Goal: Check status: Check status

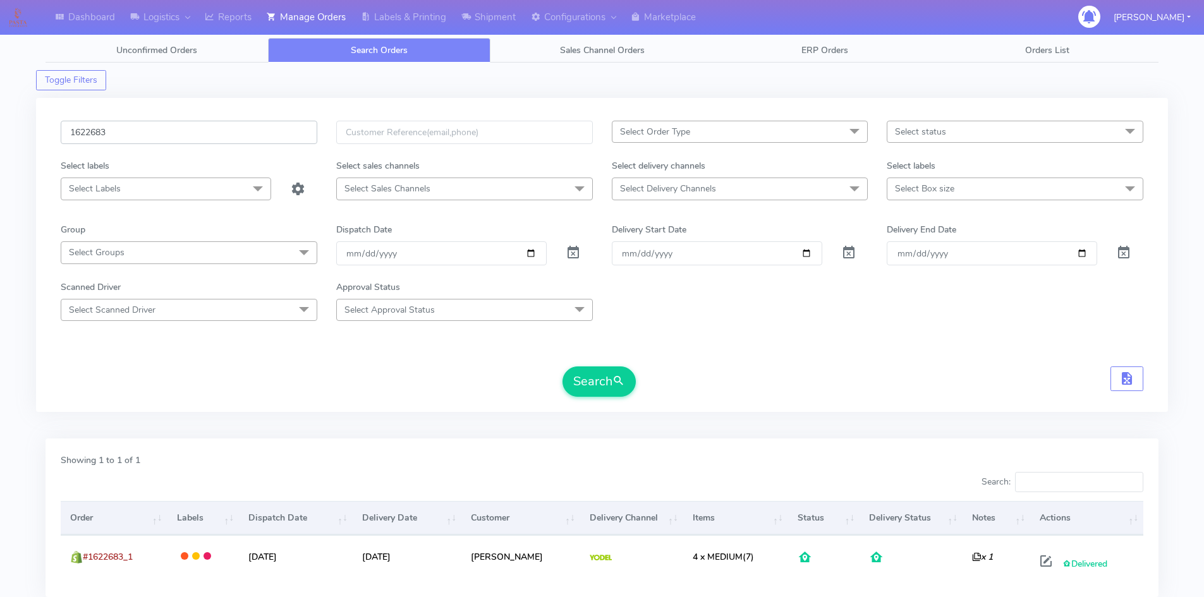
drag, startPoint x: 146, startPoint y: 128, endPoint x: 1, endPoint y: 133, distance: 144.9
click at [0, 133] on div "Dashboard Logistics London Logistics Reports Manage Orders Labels & Printing Sh…" at bounding box center [602, 336] width 1204 height 626
paste input "1857"
type input "1621857"
drag, startPoint x: 613, startPoint y: 387, endPoint x: 562, endPoint y: 382, distance: 50.8
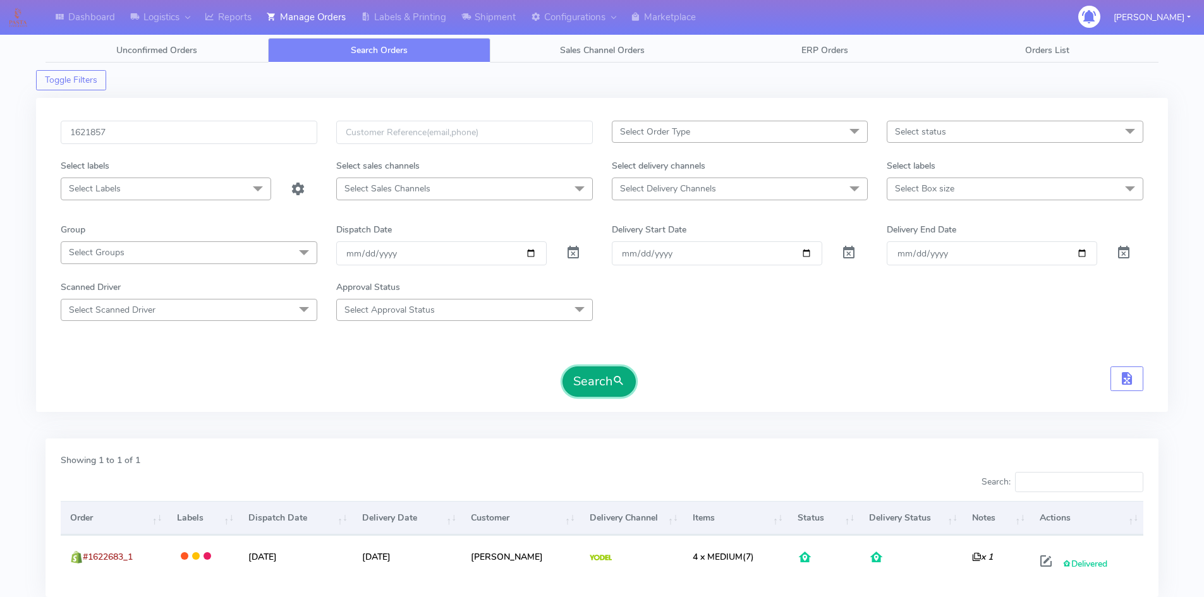
click at [612, 387] on button "Search" at bounding box center [599, 382] width 73 height 30
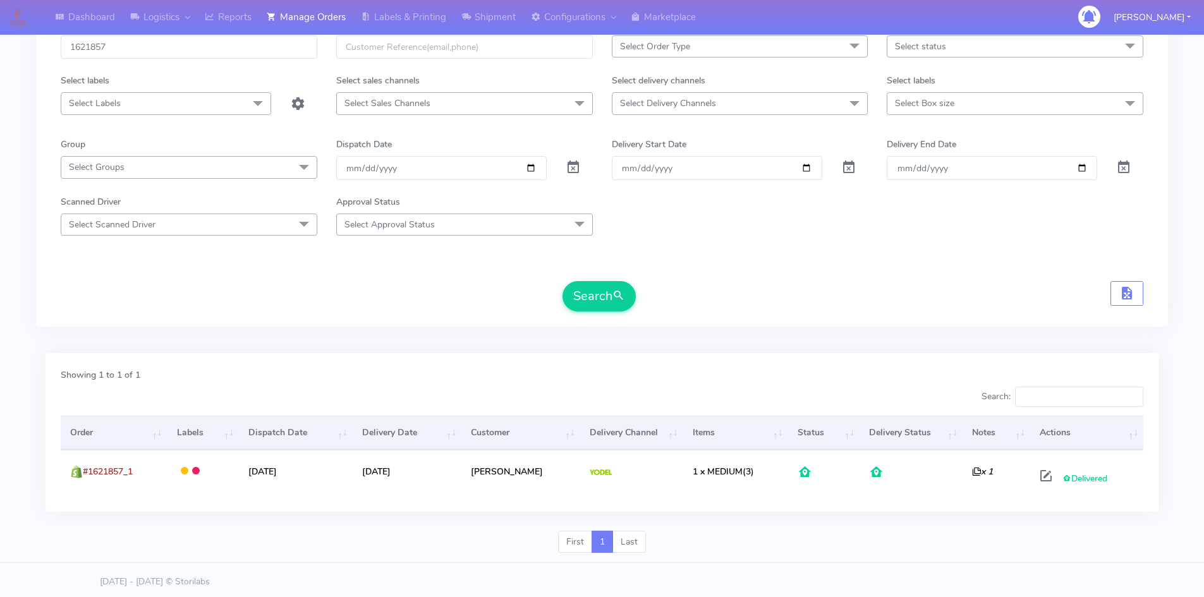
scroll to position [89, 0]
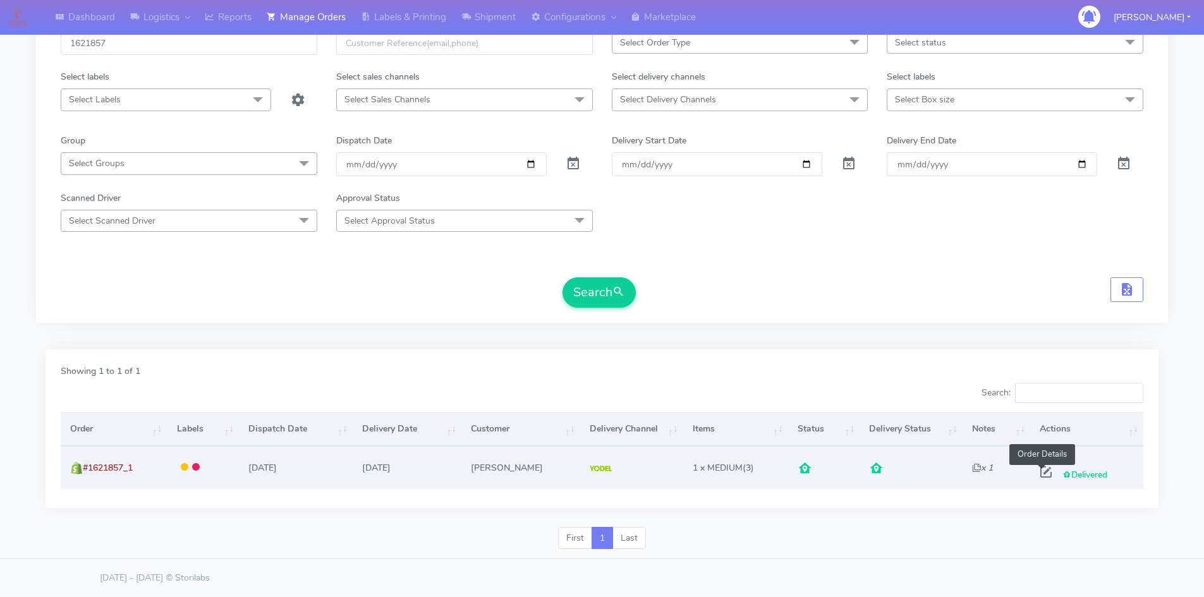
click at [1042, 472] on span at bounding box center [1046, 475] width 23 height 12
select select "5"
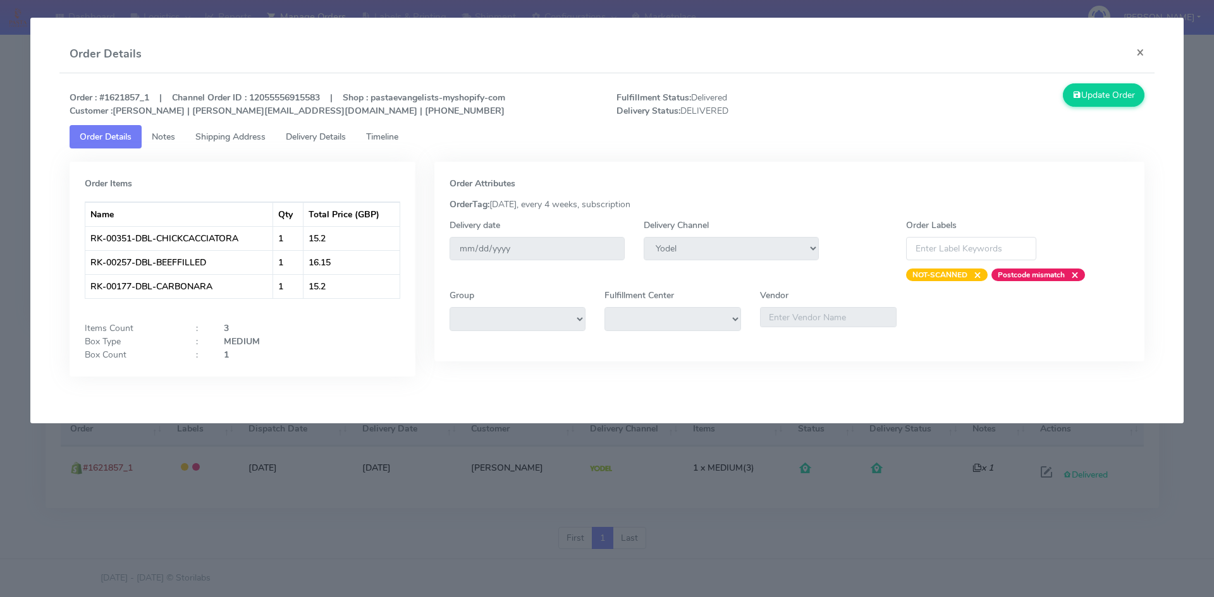
click at [160, 135] on span "Notes" at bounding box center [163, 137] width 23 height 12
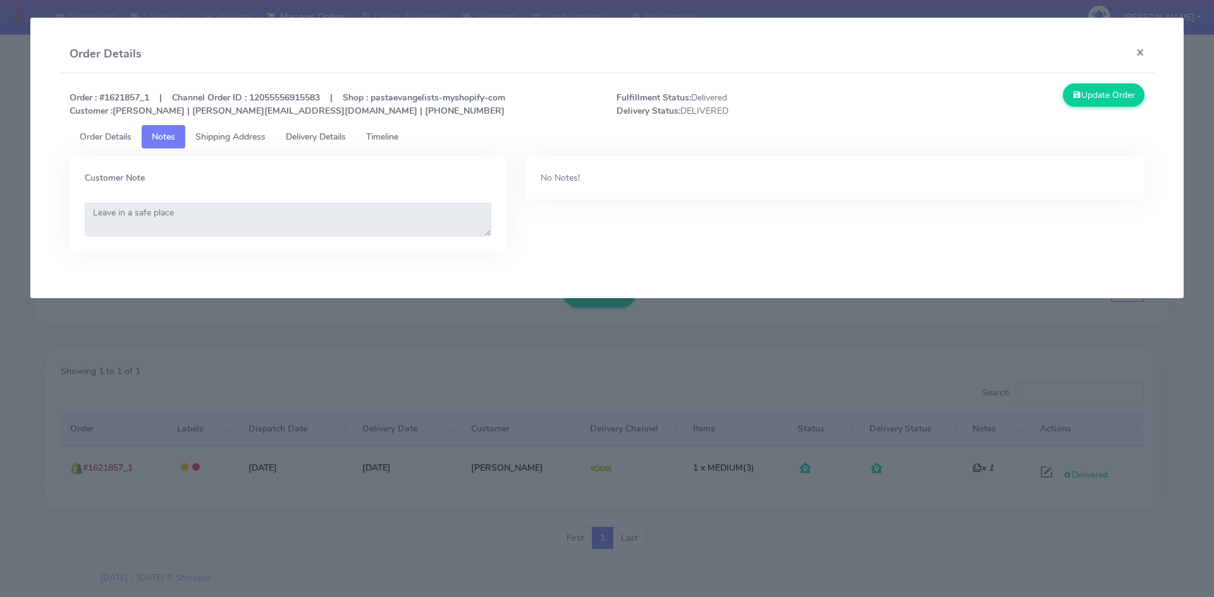
click at [214, 136] on span "Shipping Address" at bounding box center [230, 137] width 70 height 12
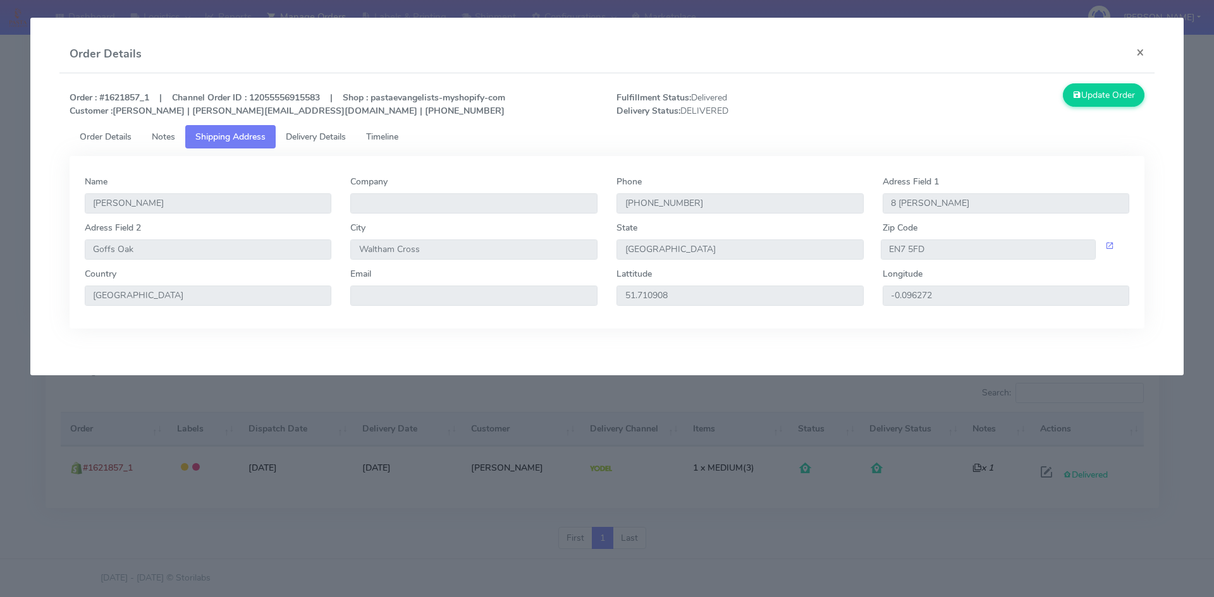
click at [301, 133] on span "Delivery Details" at bounding box center [316, 137] width 60 height 12
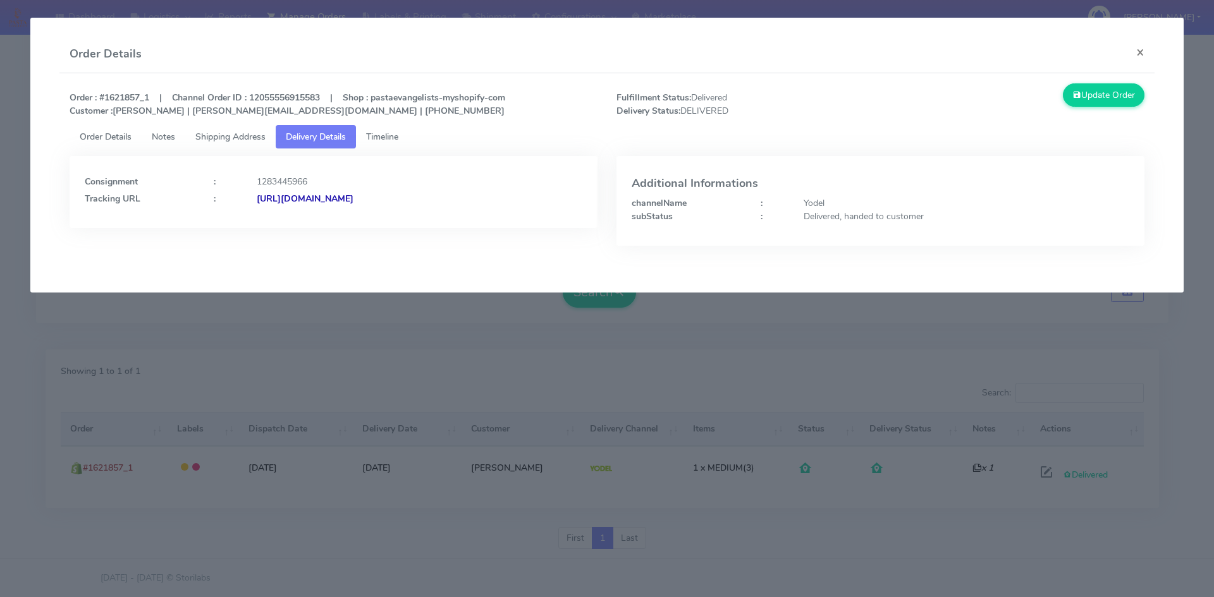
click at [109, 130] on link "Order Details" at bounding box center [106, 136] width 72 height 23
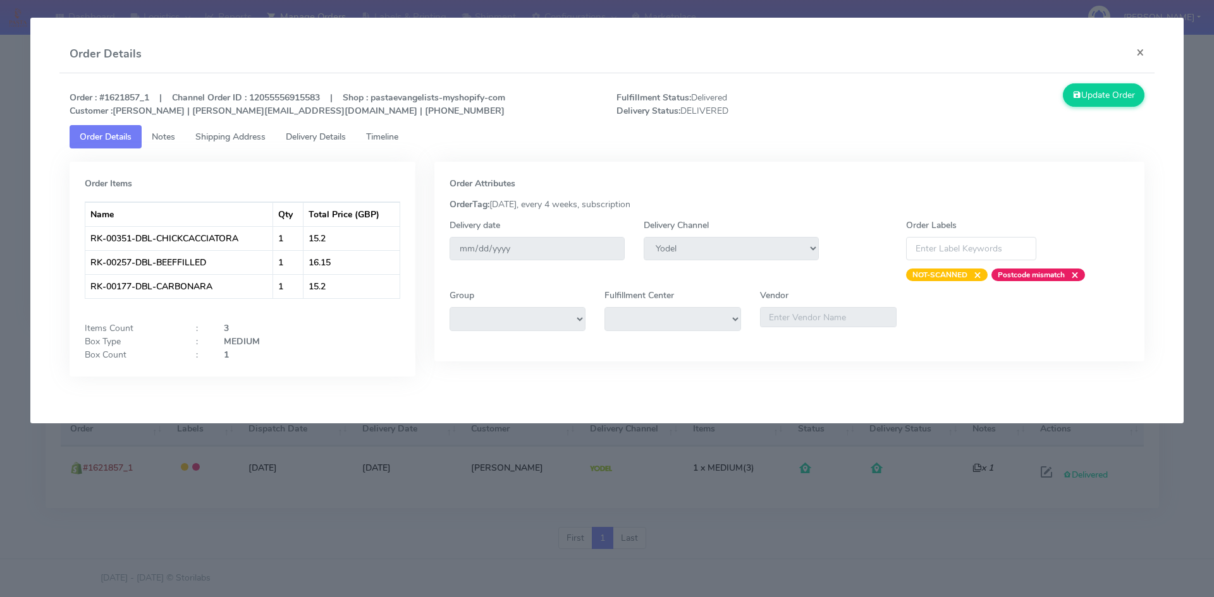
click at [393, 136] on span "Timeline" at bounding box center [382, 137] width 32 height 12
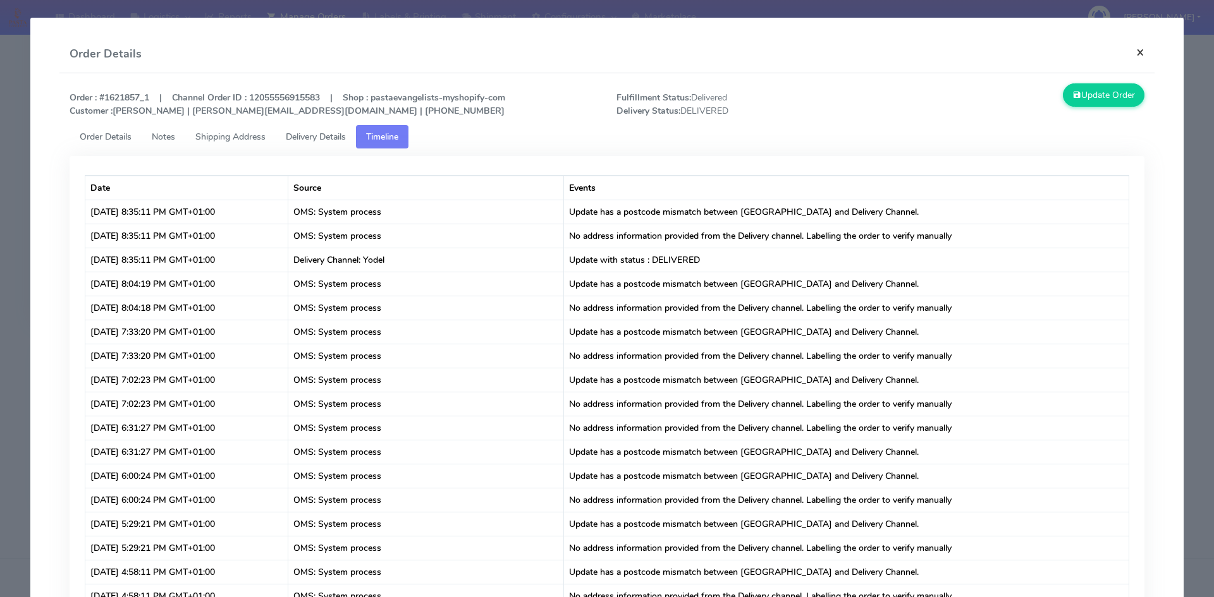
click at [1130, 52] on button "×" at bounding box center [1140, 52] width 28 height 34
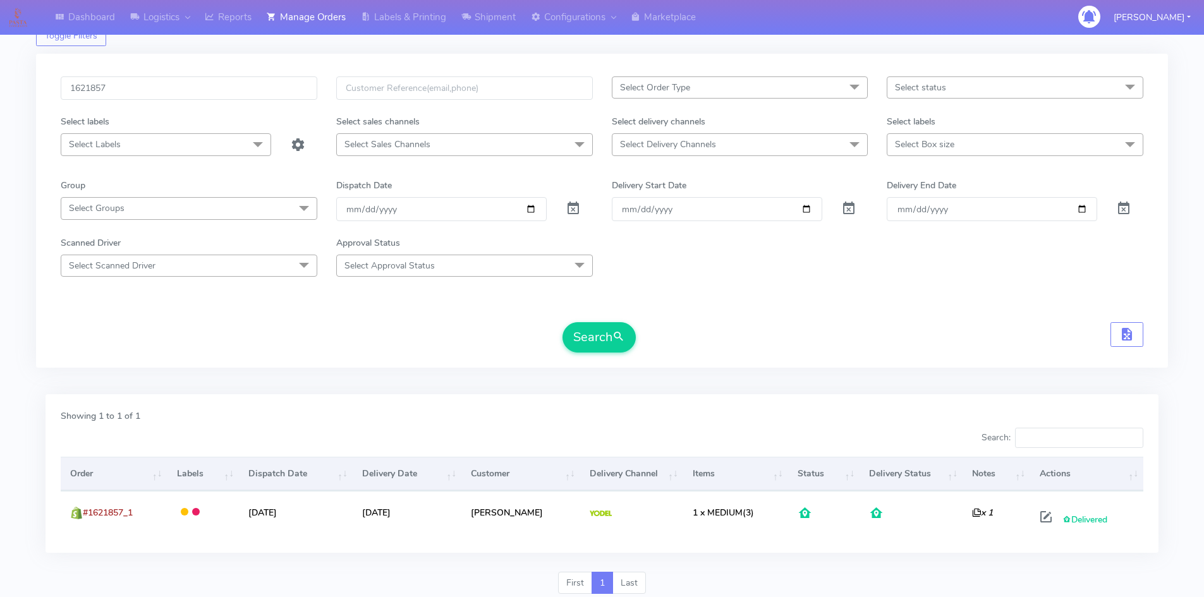
scroll to position [0, 0]
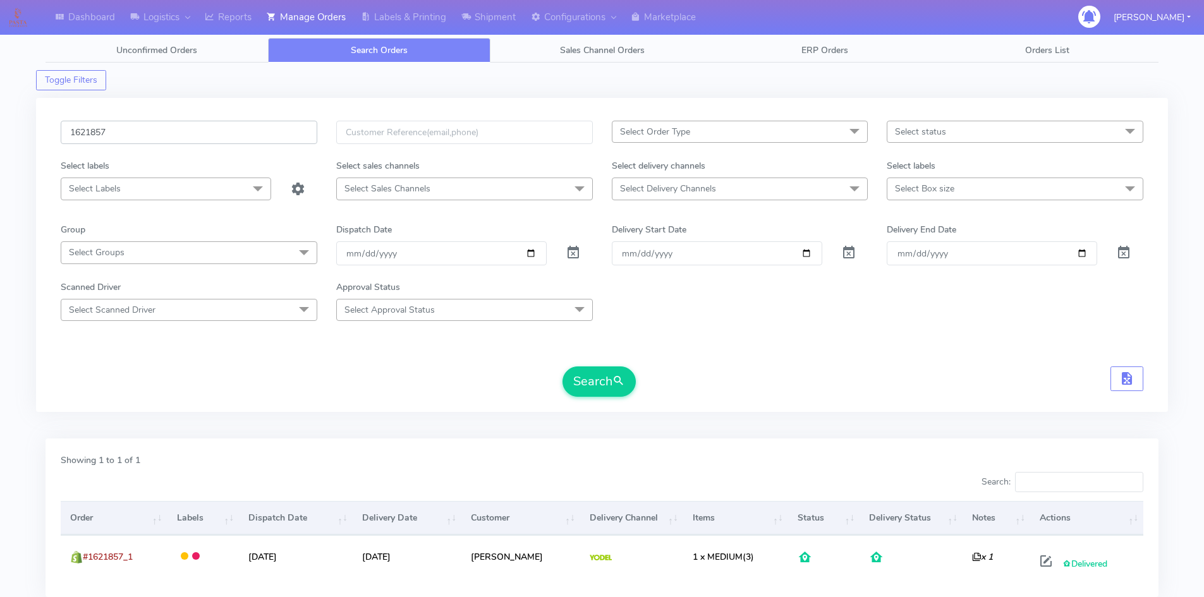
drag, startPoint x: 138, startPoint y: 135, endPoint x: 25, endPoint y: 125, distance: 112.9
click at [25, 125] on div "Dashboard Logistics London Logistics Reports Manage Orders Labels & Printing Sh…" at bounding box center [602, 336] width 1204 height 626
paste input "19160A"
type input "1619160A"
click at [613, 388] on button "Search" at bounding box center [599, 382] width 73 height 30
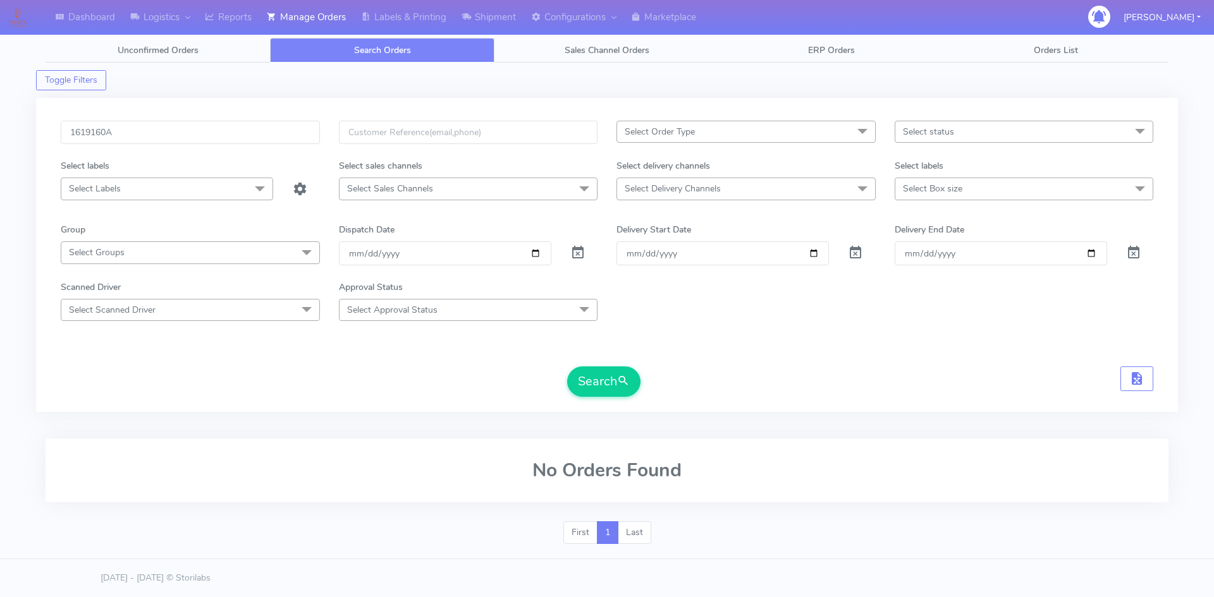
click at [292, 401] on div "1619160A Select Order Type Select All MEALS ATAVI One Off Pasta Club Gift Kit E…" at bounding box center [606, 263] width 1111 height 284
drag, startPoint x: 565, startPoint y: 455, endPoint x: 456, endPoint y: 461, distance: 109.6
click at [456, 461] on div "No Orders Found" at bounding box center [607, 471] width 1123 height 64
copy h2 "No Orders Found"
